Goal: Information Seeking & Learning: Learn about a topic

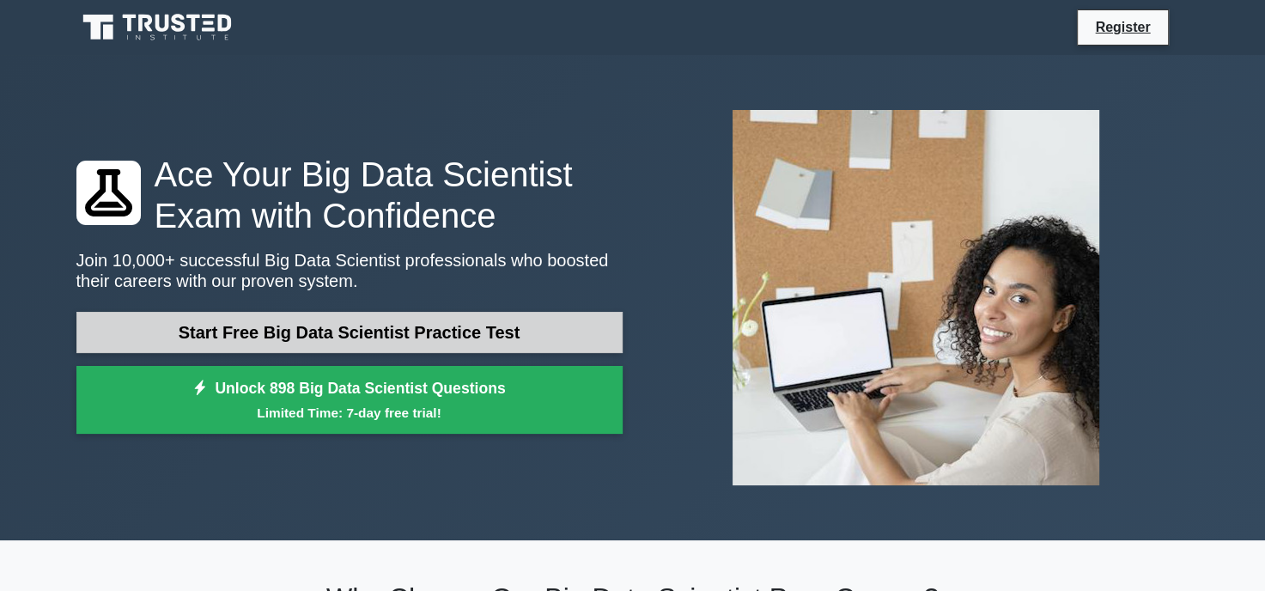
click at [350, 331] on link "Start Free Big Data Scientist Practice Test" at bounding box center [349, 332] width 546 height 41
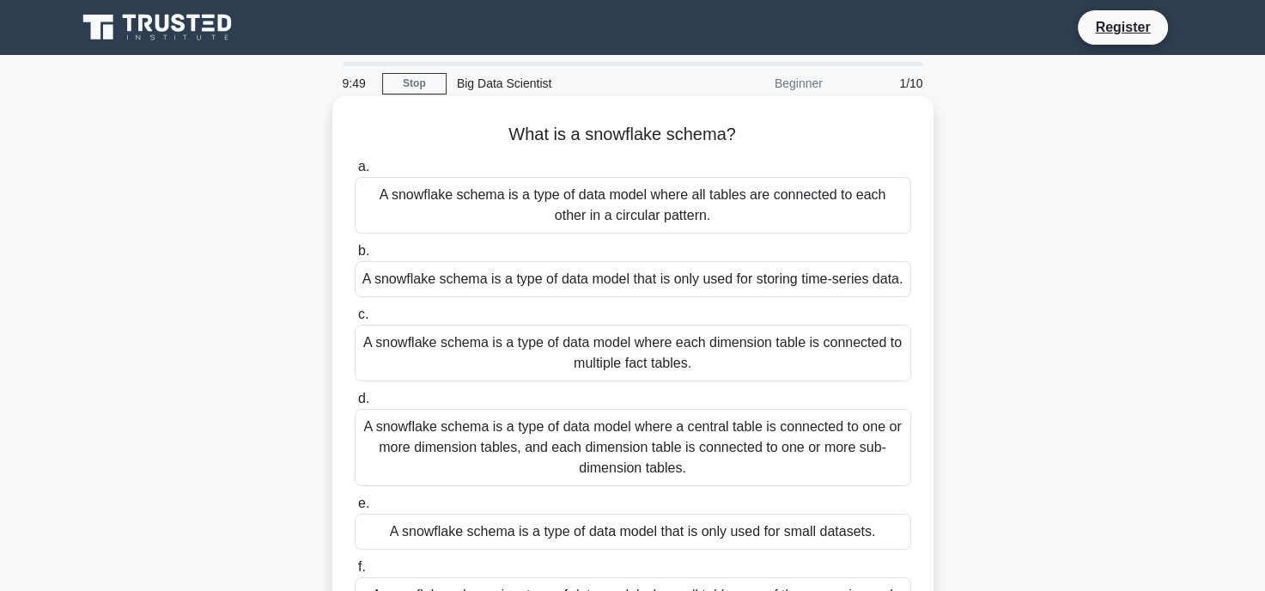
click at [488, 205] on div "A snowflake schema is a type of data model where all tables are connected to ea…" at bounding box center [633, 205] width 556 height 57
click at [355, 173] on input "a. A snowflake schema is a type of data model where all tables are connected to…" at bounding box center [355, 166] width 0 height 11
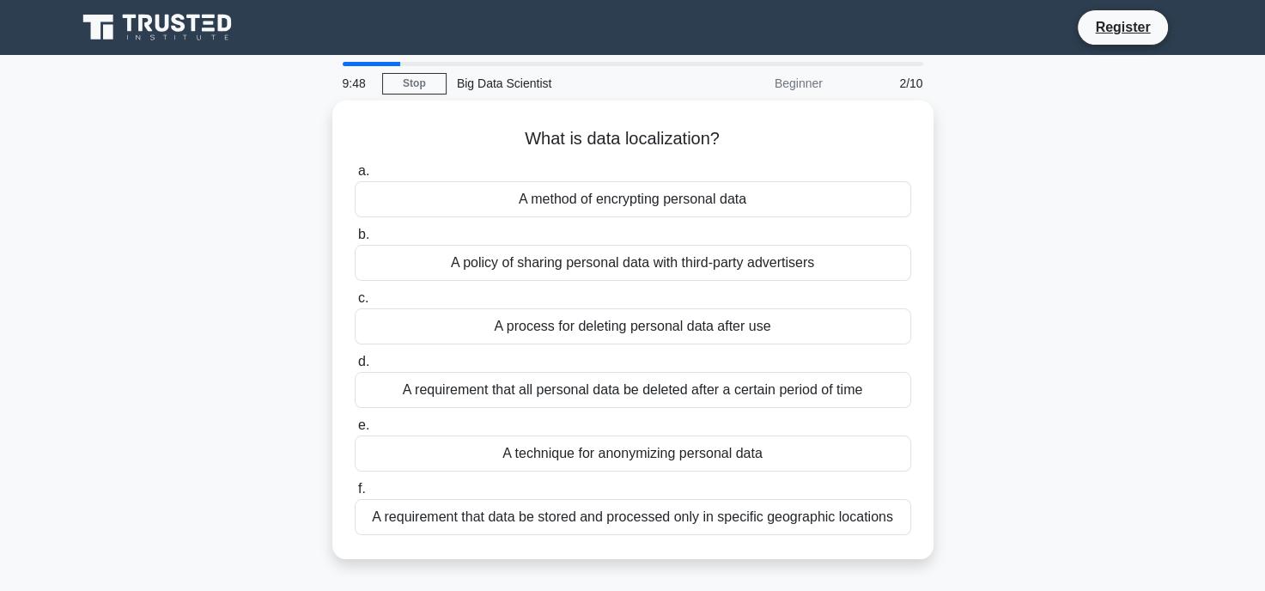
click at [488, 205] on div "A method of encrypting personal data" at bounding box center [633, 199] width 556 height 36
click at [355, 177] on input "a. A method of encrypting personal data" at bounding box center [355, 171] width 0 height 11
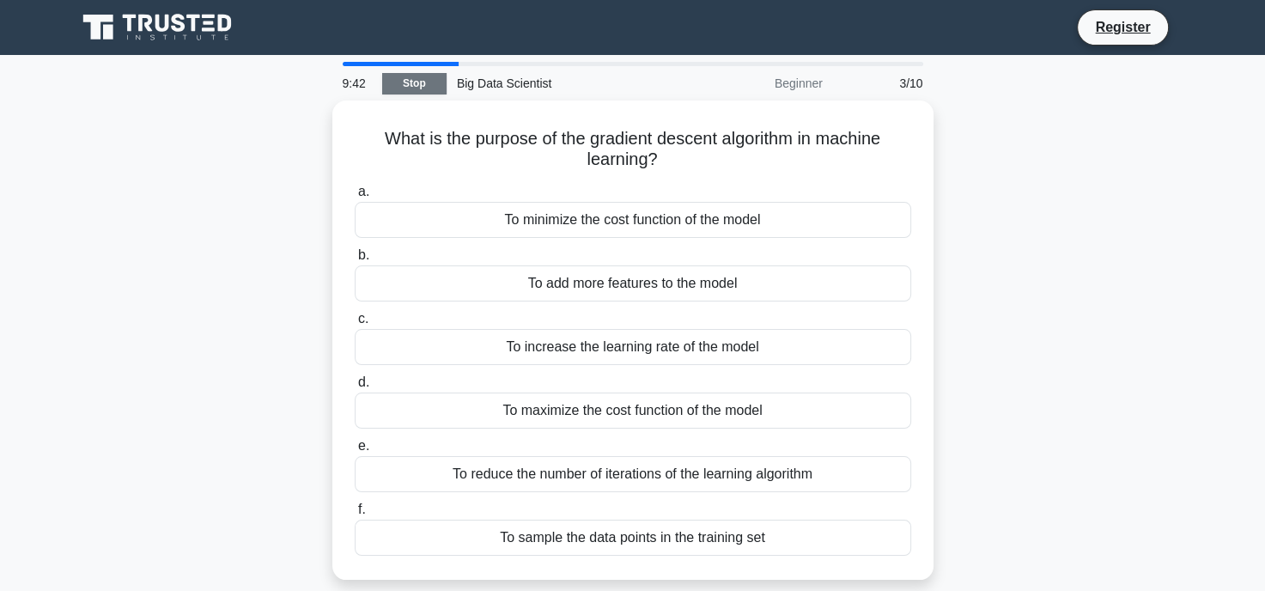
click at [416, 83] on link "Stop" at bounding box center [414, 83] width 64 height 21
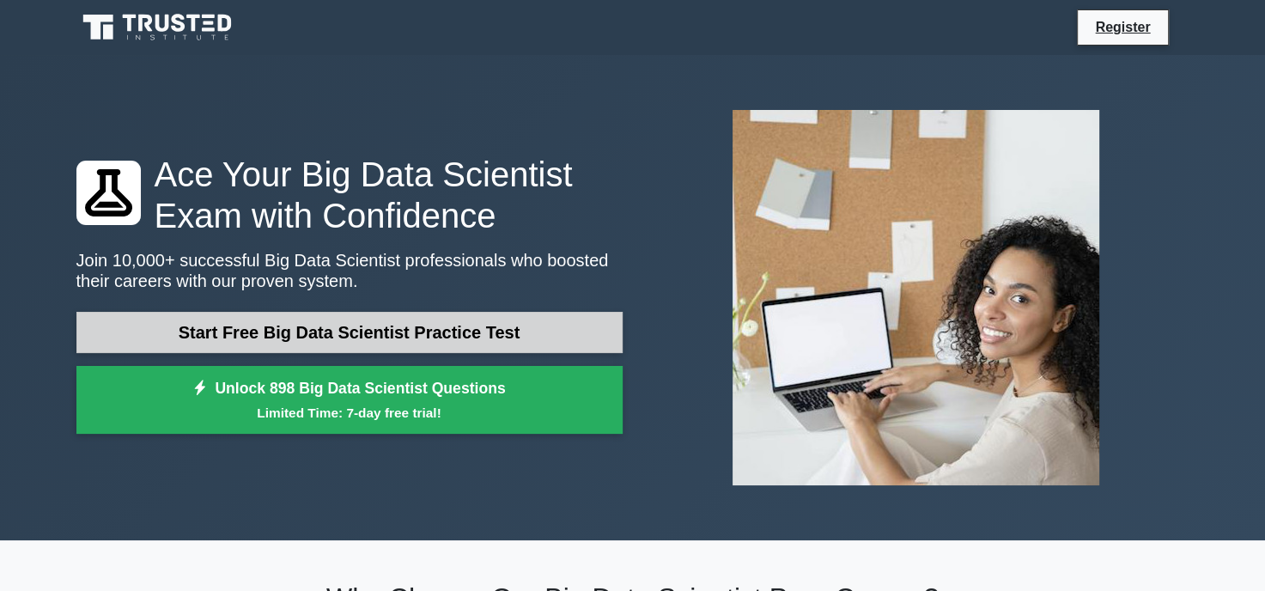
click at [398, 336] on link "Start Free Big Data Scientist Practice Test" at bounding box center [349, 332] width 546 height 41
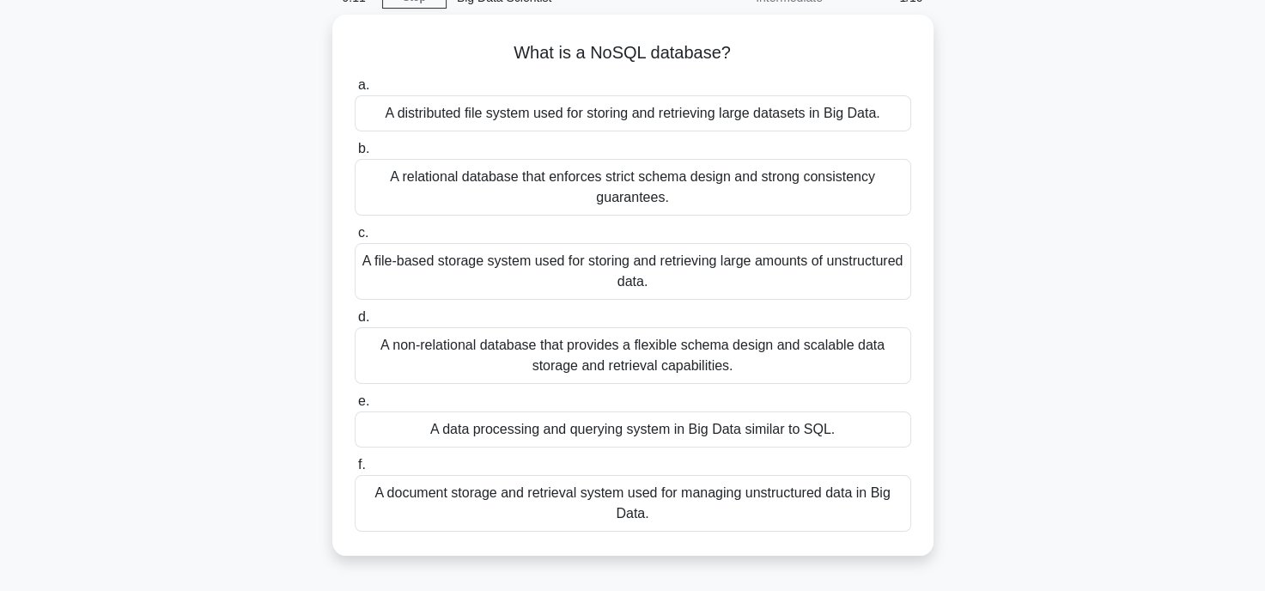
scroll to position [88, 0]
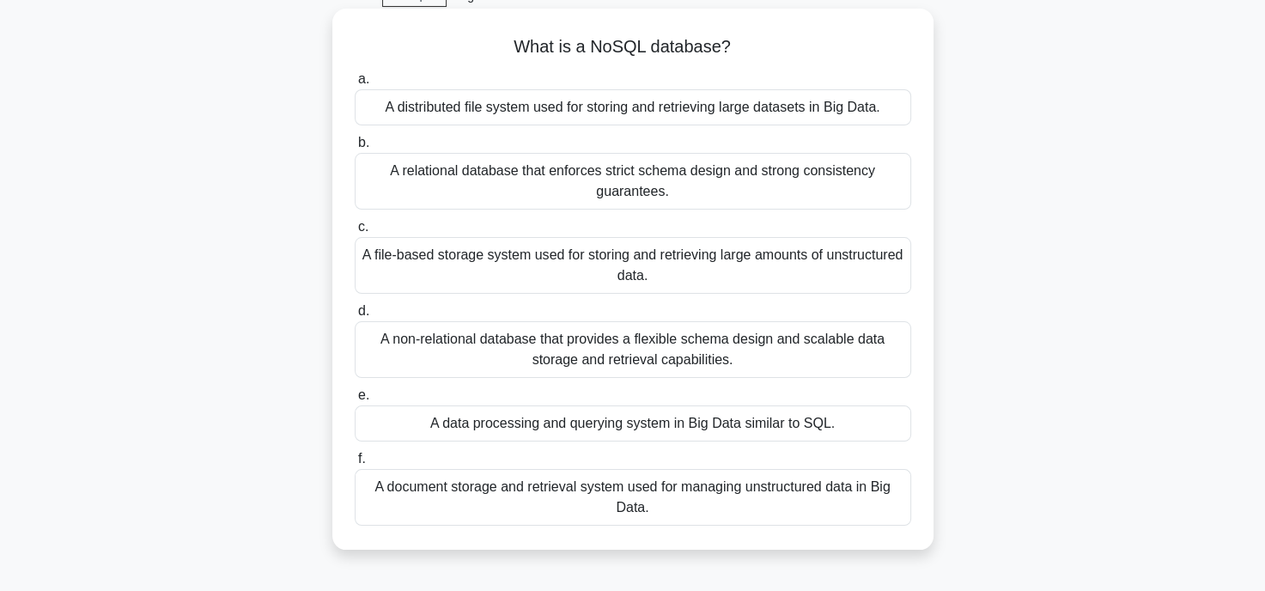
click at [642, 190] on div "A relational database that enforces strict schema design and strong consistency…" at bounding box center [633, 181] width 556 height 57
click at [355, 149] on input "b. A relational database that enforces strict schema design and strong consiste…" at bounding box center [355, 142] width 0 height 11
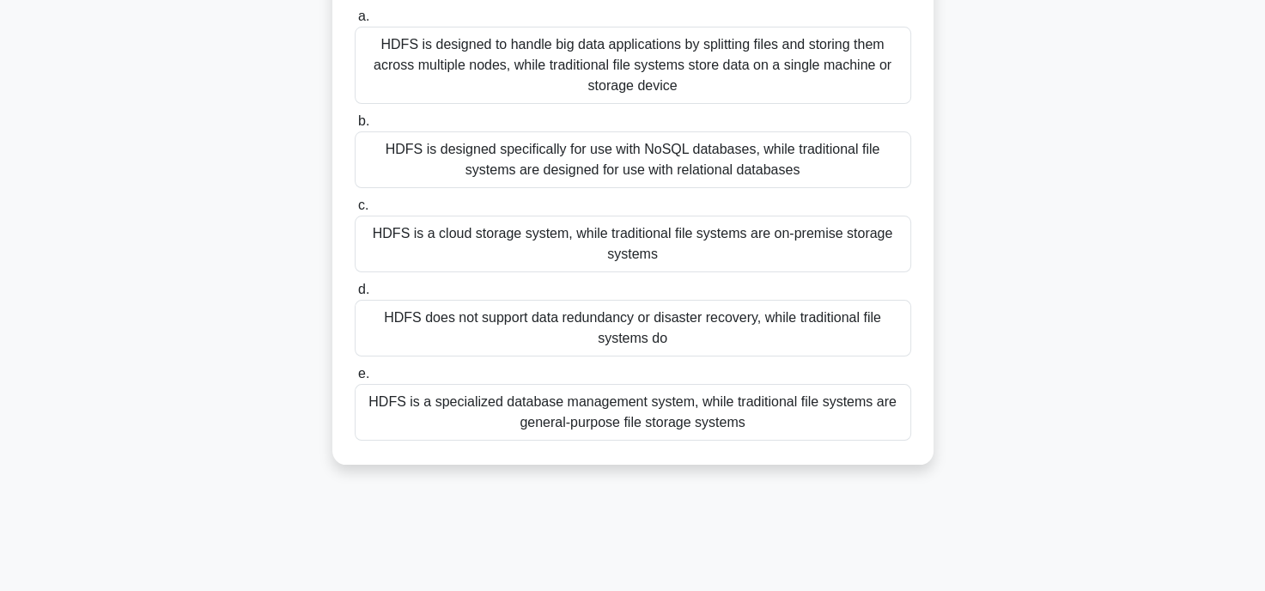
scroll to position [177, 0]
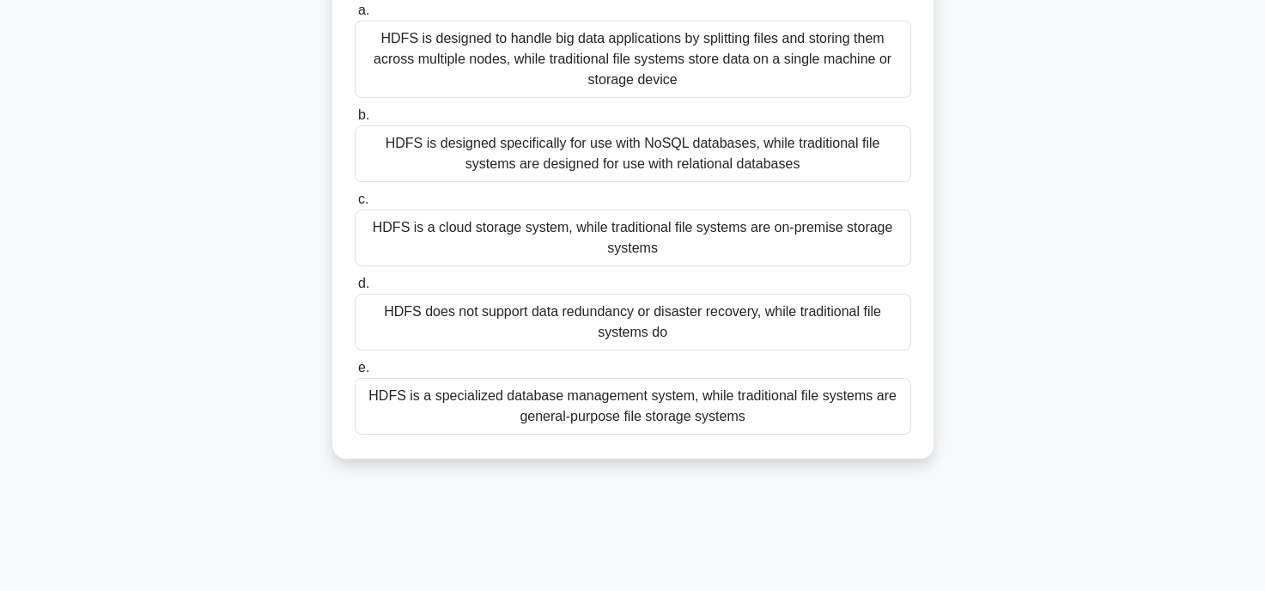
click at [745, 325] on div "HDFS does not support data redundancy or disaster recovery, while traditional f…" at bounding box center [633, 322] width 556 height 57
click at [355, 289] on input "d. HDFS does not support data redundancy or disaster recovery, while traditiona…" at bounding box center [355, 283] width 0 height 11
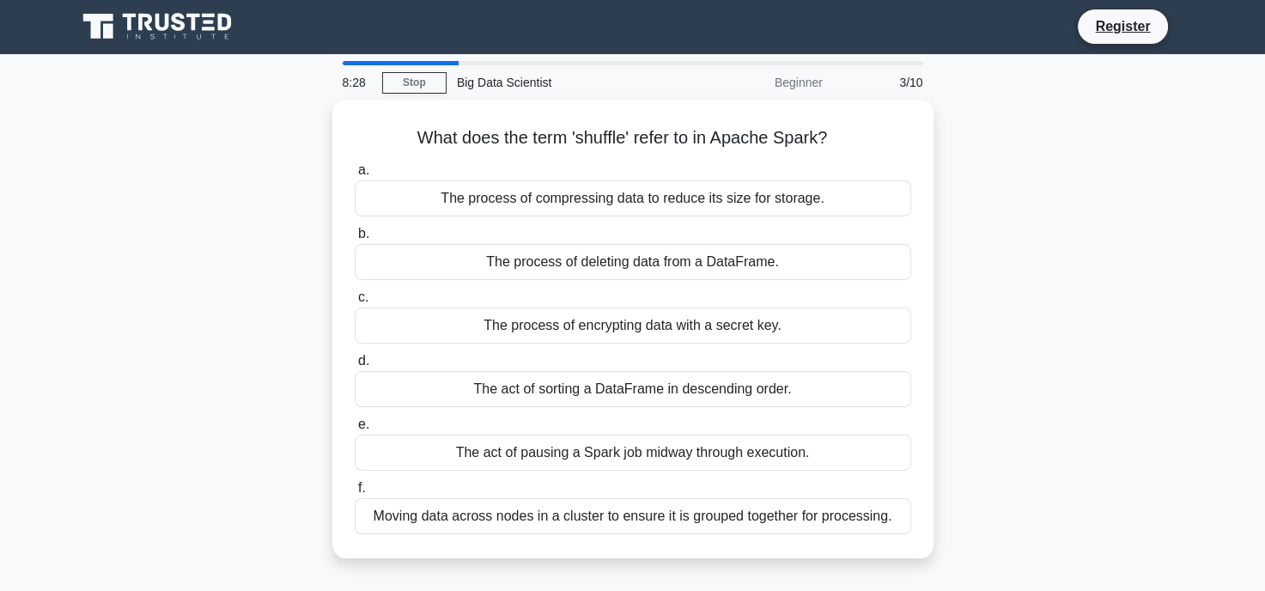
scroll to position [0, 0]
